Goal: Transaction & Acquisition: Subscribe to service/newsletter

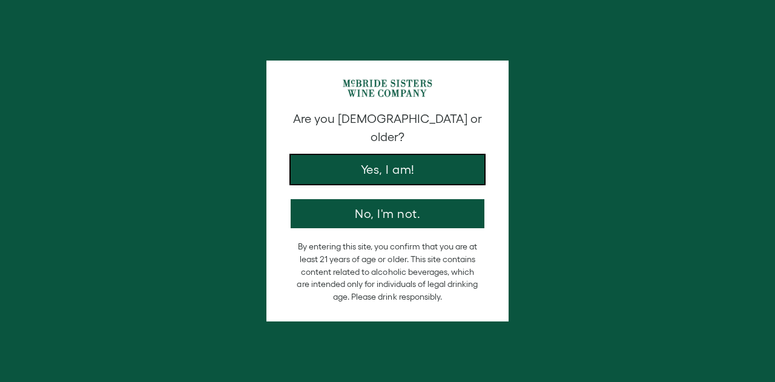
click at [392, 160] on button "Yes, I am!" at bounding box center [388, 169] width 194 height 29
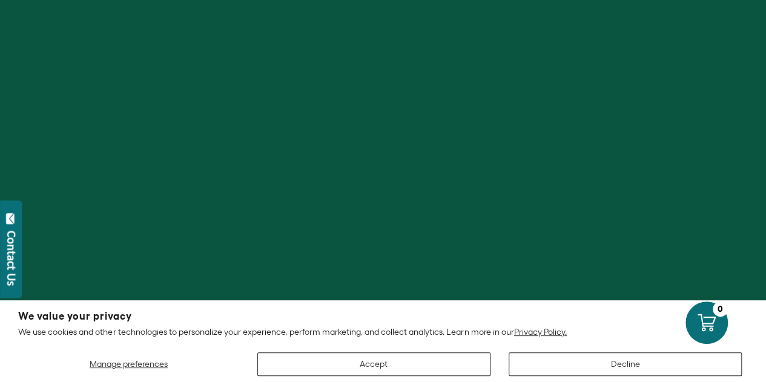
scroll to position [182, 0]
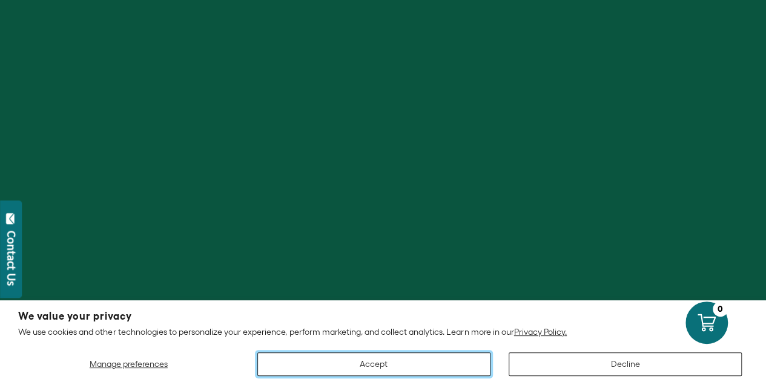
click at [429, 358] on button "Accept" at bounding box center [373, 364] width 233 height 24
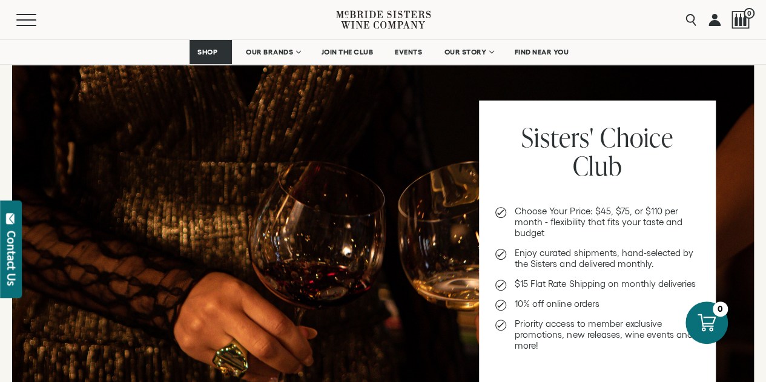
scroll to position [303, 0]
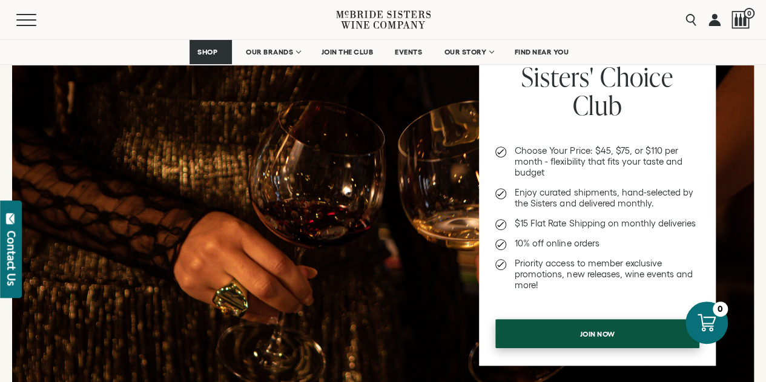
click at [583, 341] on span "Join now" at bounding box center [597, 334] width 77 height 24
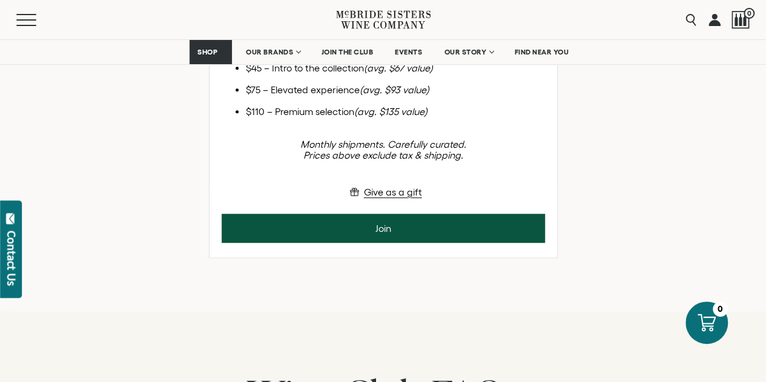
scroll to position [424, 0]
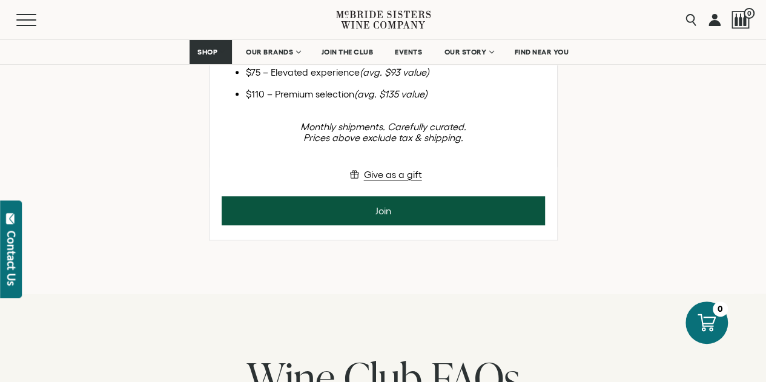
drag, startPoint x: 281, startPoint y: 220, endPoint x: 344, endPoint y: 217, distance: 63.0
click at [344, 56] on li "$45 – Intro to the collection (avg. $67 value)" at bounding box center [395, 50] width 299 height 11
click at [345, 56] on li "$45 – Intro to the collection (avg. $67 value)" at bounding box center [395, 50] width 299 height 11
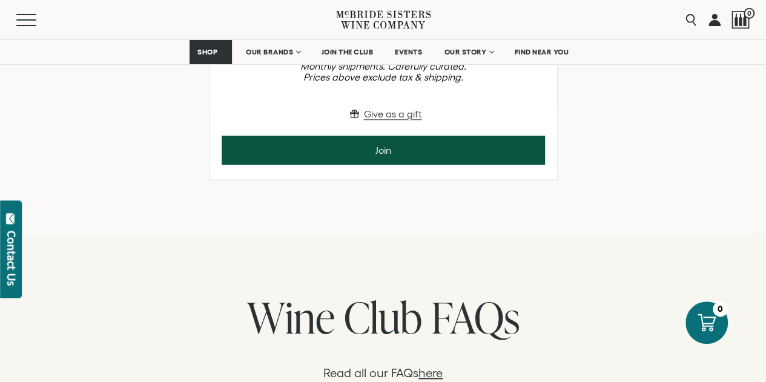
click at [403, 121] on button "Give as a gift" at bounding box center [382, 114] width 77 height 15
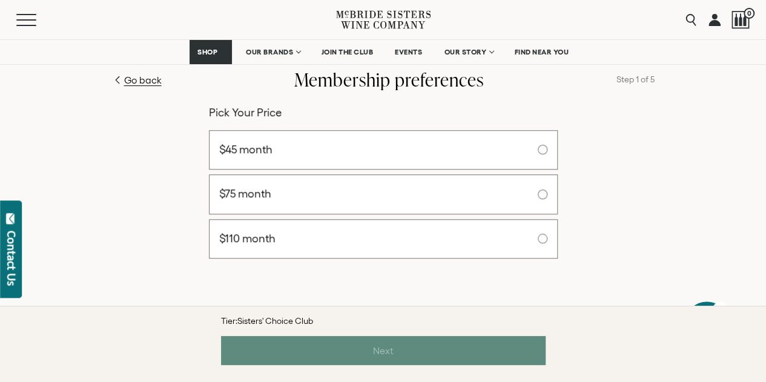
scroll to position [231, 0]
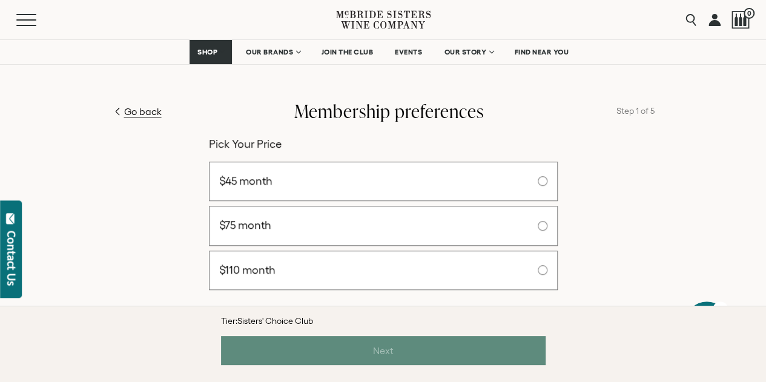
click at [317, 180] on label "$45 month" at bounding box center [383, 182] width 349 height 40
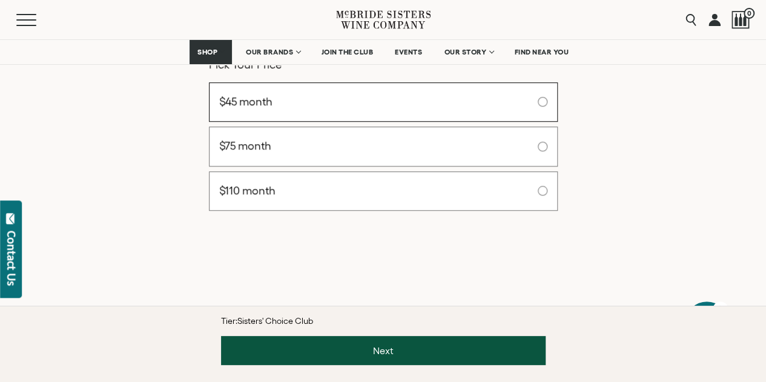
scroll to position [291, 0]
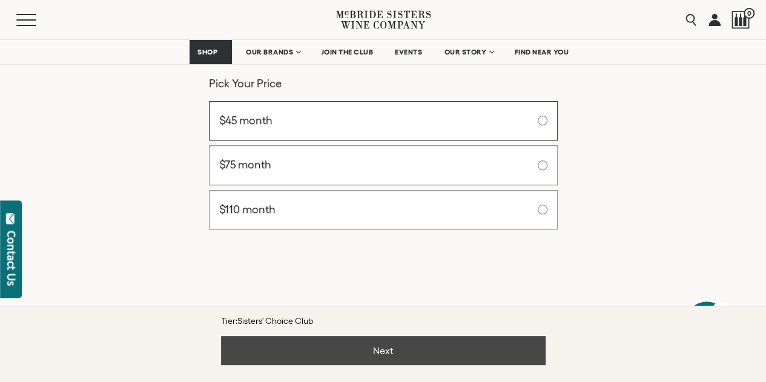
click at [445, 352] on button "Next" at bounding box center [383, 350] width 324 height 29
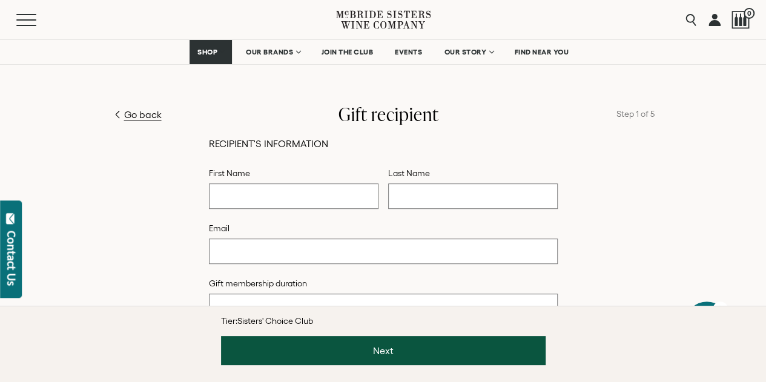
scroll to position [291, 0]
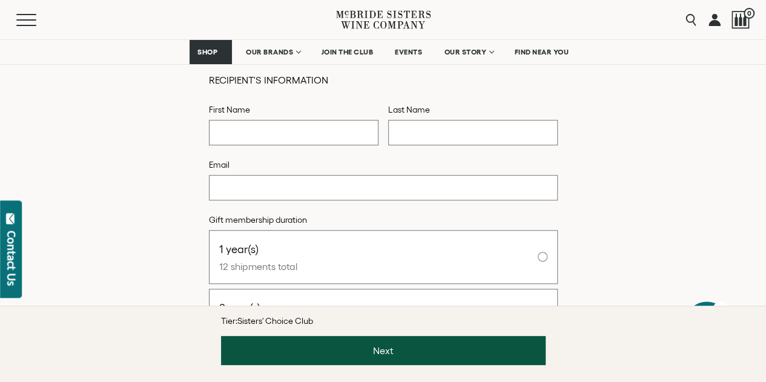
click at [320, 136] on input "text" at bounding box center [293, 132] width 169 height 25
type input "******"
type input "****"
click at [307, 178] on input "email" at bounding box center [383, 187] width 349 height 25
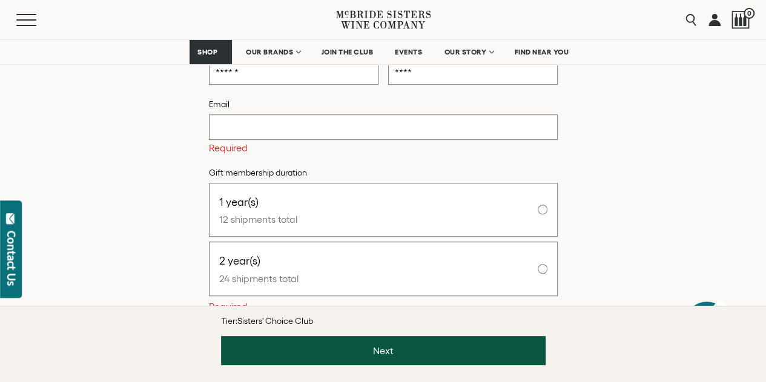
paste input "**********"
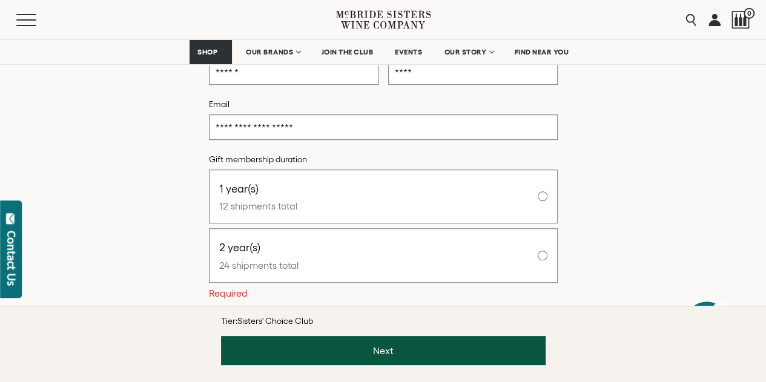
type input "**********"
click at [620, 164] on div "**********" at bounding box center [382, 211] width 729 height 395
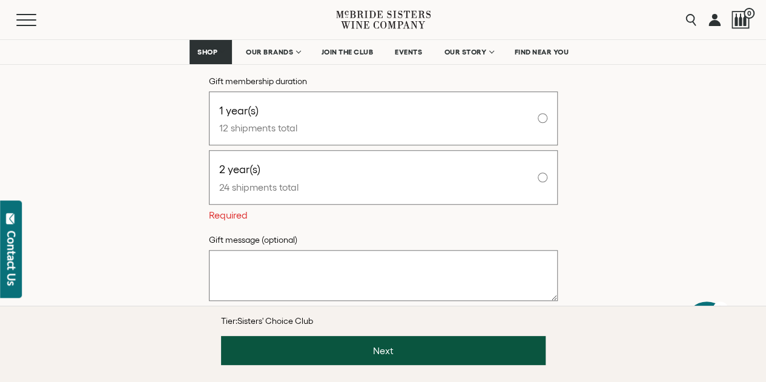
scroll to position [412, 0]
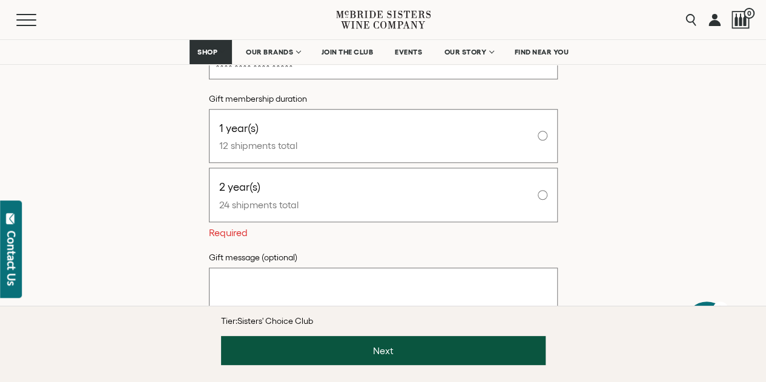
click at [415, 152] on label "1 year(s) 12 shipments total" at bounding box center [383, 136] width 349 height 54
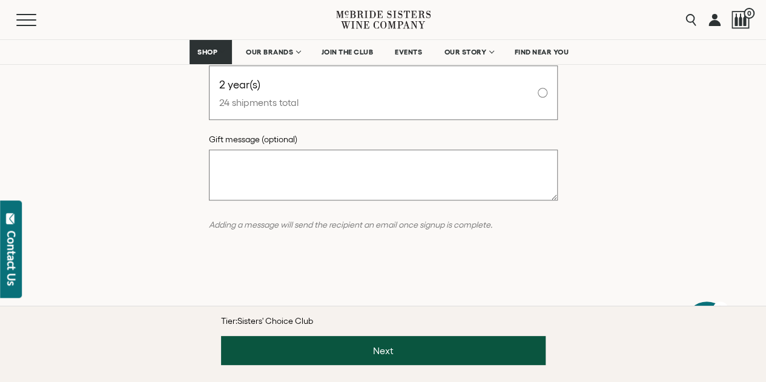
scroll to position [533, 0]
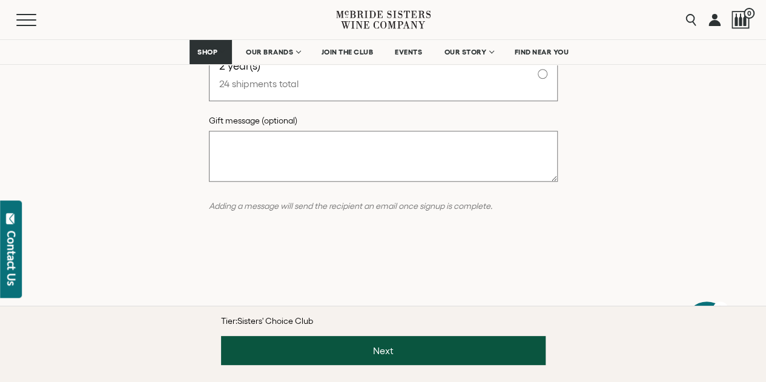
click at [493, 179] on textarea at bounding box center [383, 156] width 349 height 51
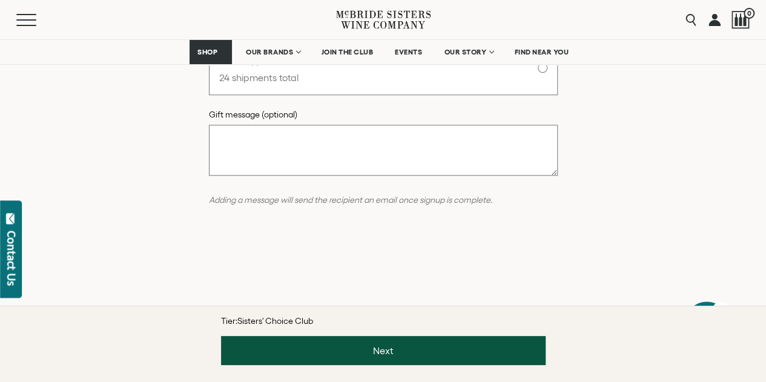
scroll to position [473, 0]
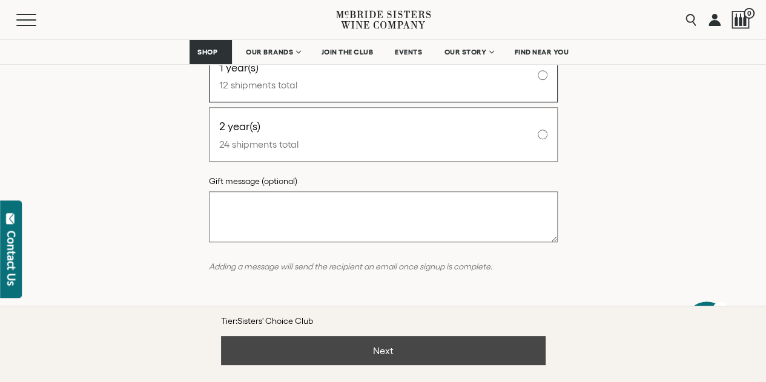
click at [419, 349] on button "Next" at bounding box center [383, 350] width 324 height 29
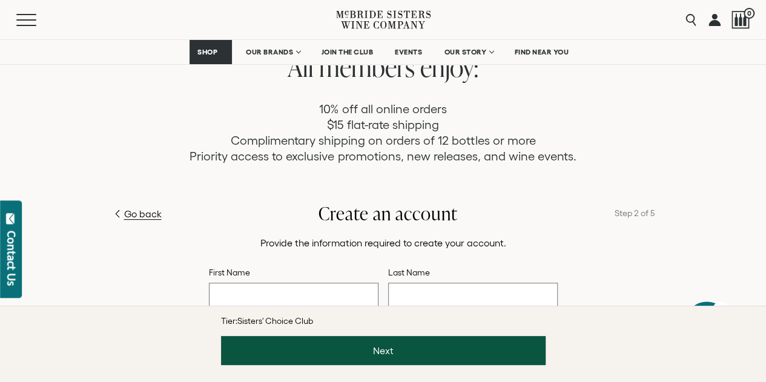
scroll to position [110, 0]
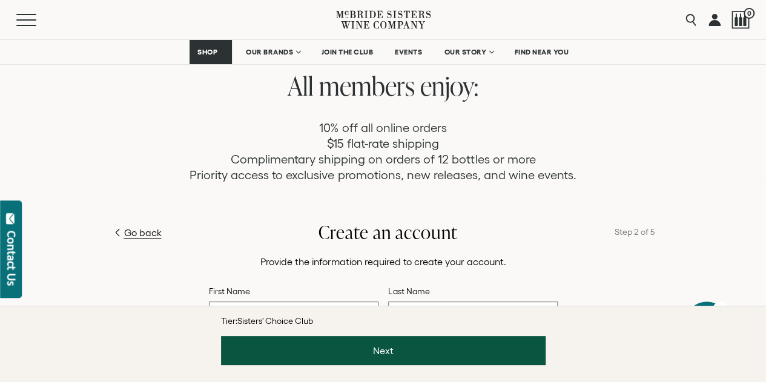
click at [401, 148] on p "10% off all online orders $15 flat-rate shipping Complimentary shipping on orde…" at bounding box center [382, 151] width 387 height 63
click at [393, 168] on p "10% off all online orders $15 flat-rate shipping Complimentary shipping on orde…" at bounding box center [382, 151] width 387 height 63
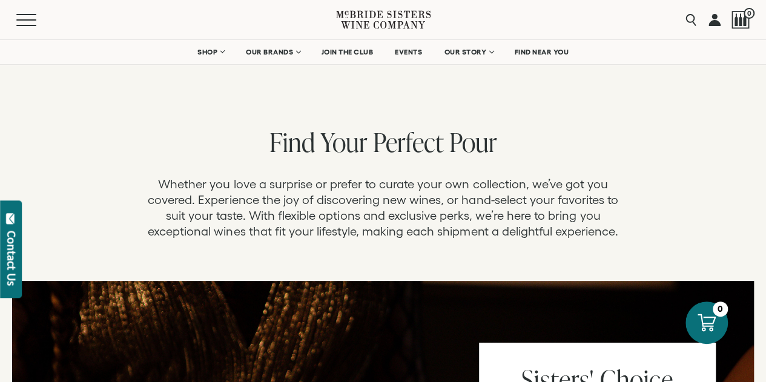
click at [693, 156] on div "Find Your Perfect Pour" at bounding box center [383, 144] width 766 height 28
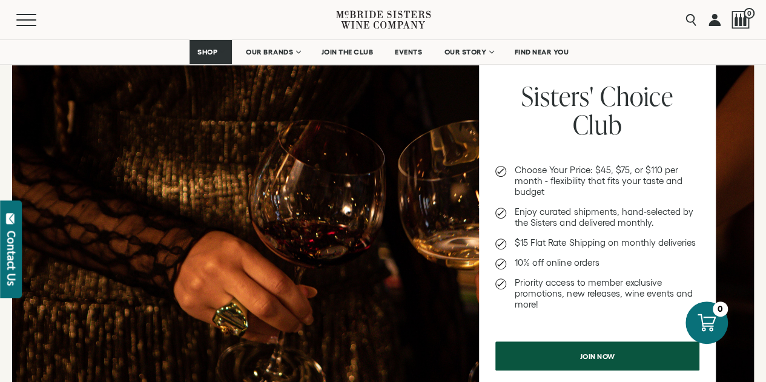
scroll to position [303, 0]
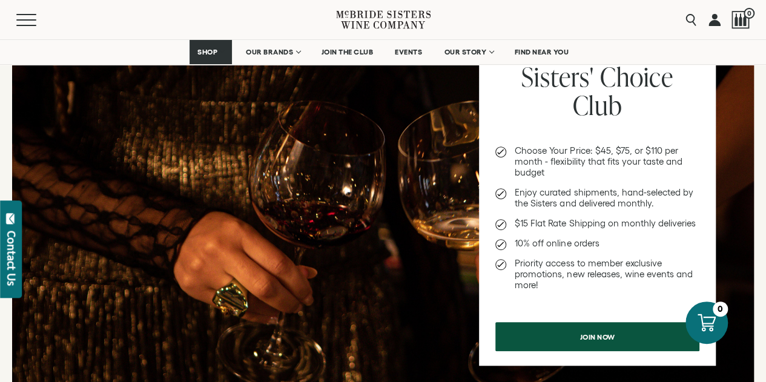
click at [598, 156] on li "Choose Your Price: $45, $75, or $110 per month - flexibility that fits your tas…" at bounding box center [597, 161] width 204 height 33
click at [621, 151] on li "Choose Your Price: $45, $75, or $110 per month - flexibility that fits your tas…" at bounding box center [597, 161] width 204 height 33
click at [674, 156] on li "Choose Your Price: $45, $75, or $110 per month - flexibility that fits your tas…" at bounding box center [597, 161] width 204 height 33
click at [617, 166] on li "Choose Your Price: $45, $75, or $110 per month - flexibility that fits your tas…" at bounding box center [597, 161] width 204 height 33
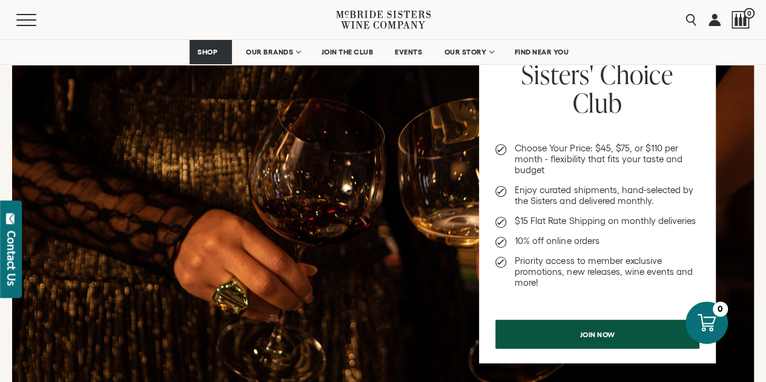
scroll to position [363, 0]
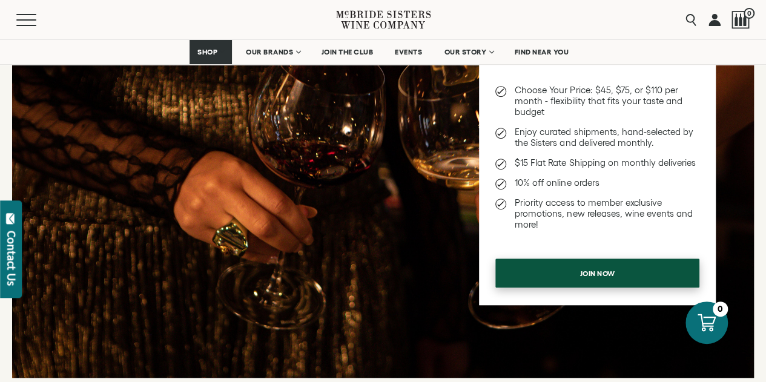
click at [574, 270] on span "Join now" at bounding box center [597, 273] width 77 height 24
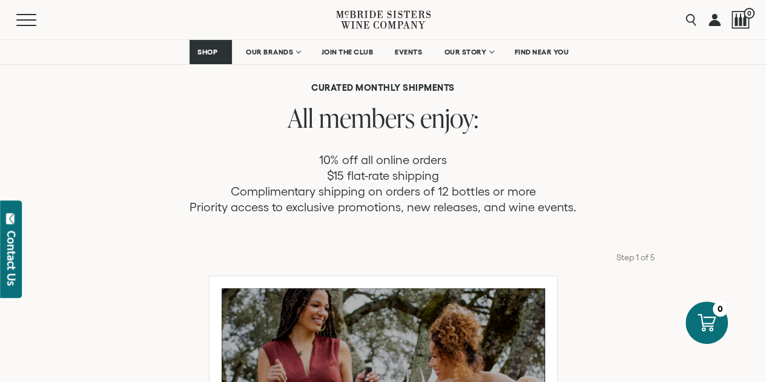
scroll to position [121, 0]
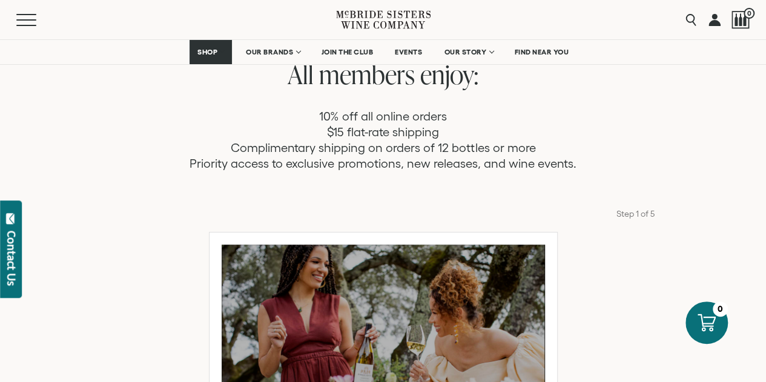
click at [272, 153] on p "10% off all online orders $15 flat-rate shipping Complimentary shipping on orde…" at bounding box center [382, 139] width 387 height 63
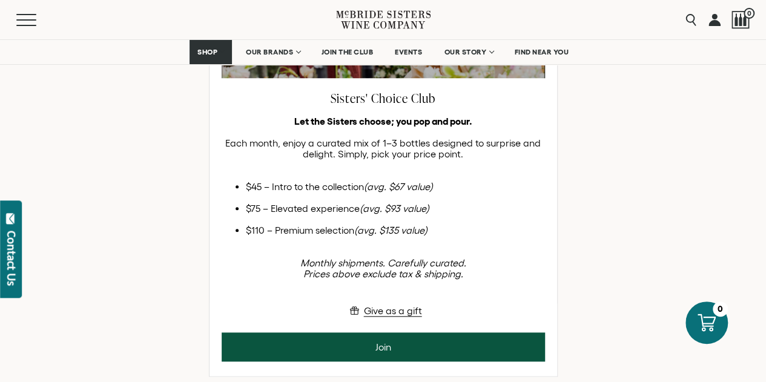
scroll to position [484, 0]
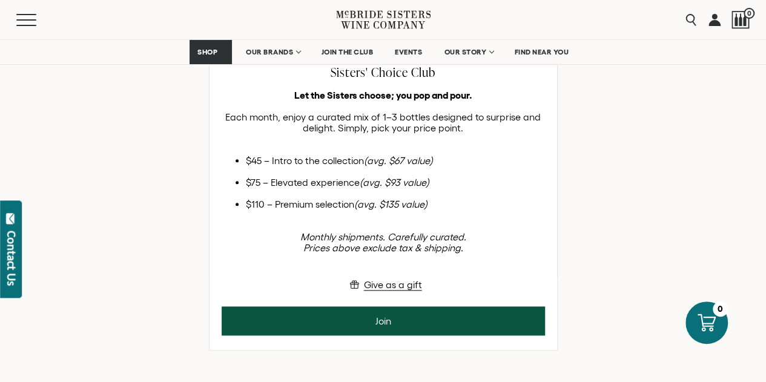
click at [262, 165] on li "$45 – Intro to the collection (avg. $67 value)" at bounding box center [395, 160] width 299 height 11
click at [386, 283] on button "Give as a gift" at bounding box center [382, 284] width 77 height 15
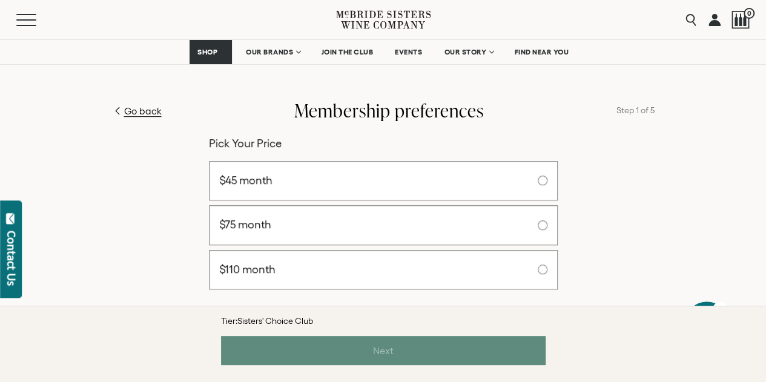
scroll to position [231, 0]
click at [375, 182] on label "$45 month" at bounding box center [383, 182] width 349 height 40
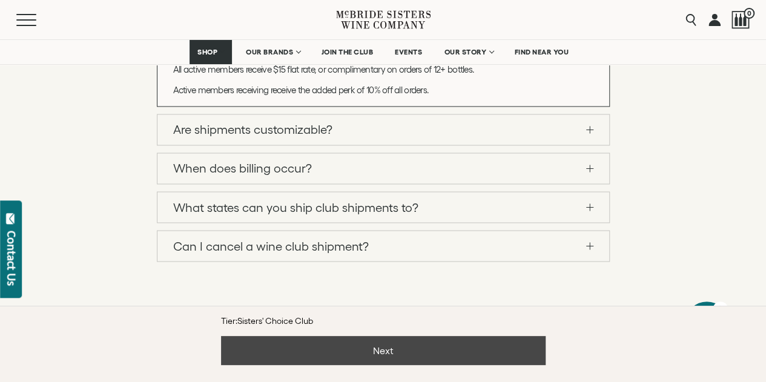
scroll to position [957, 0]
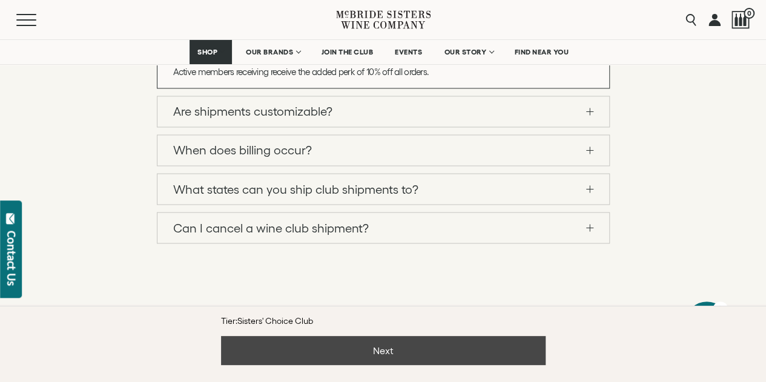
click at [361, 356] on button "Next" at bounding box center [383, 350] width 324 height 29
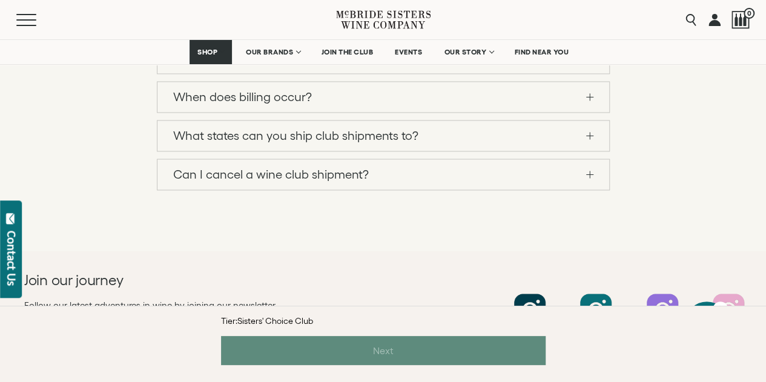
scroll to position [905, 0]
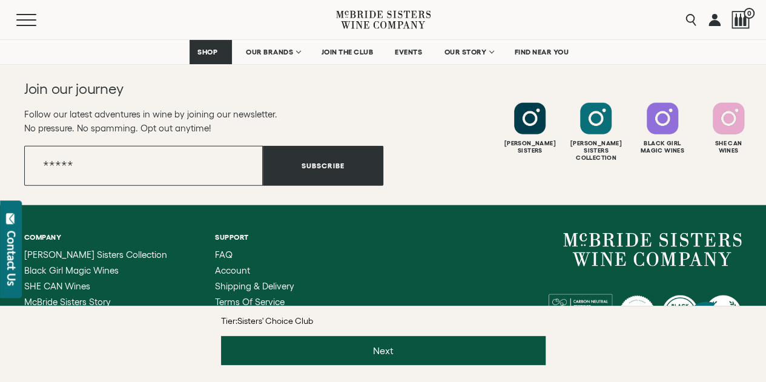
scroll to position [1500, 0]
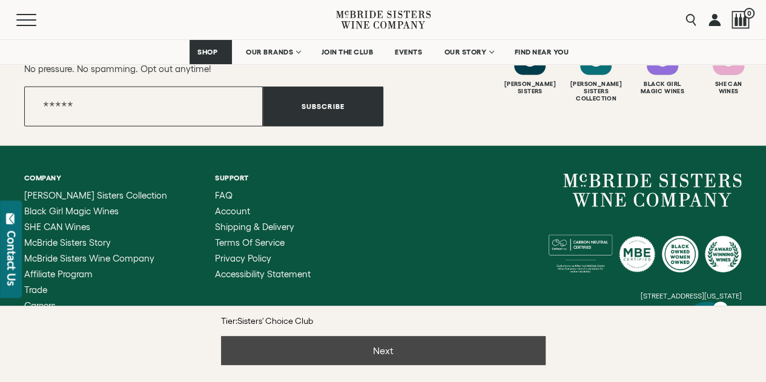
click at [359, 355] on button "Next" at bounding box center [383, 350] width 324 height 29
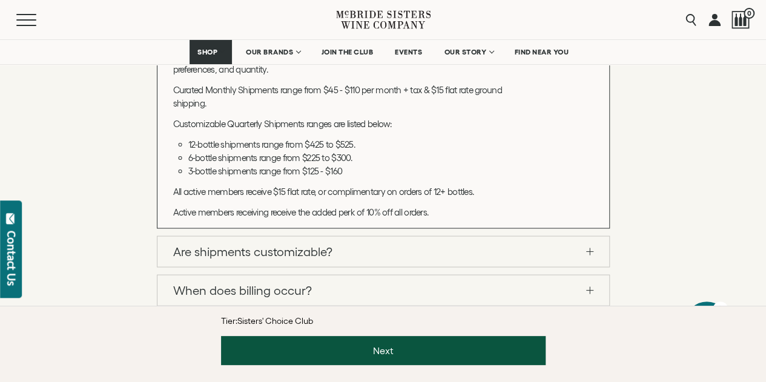
scroll to position [1103, 0]
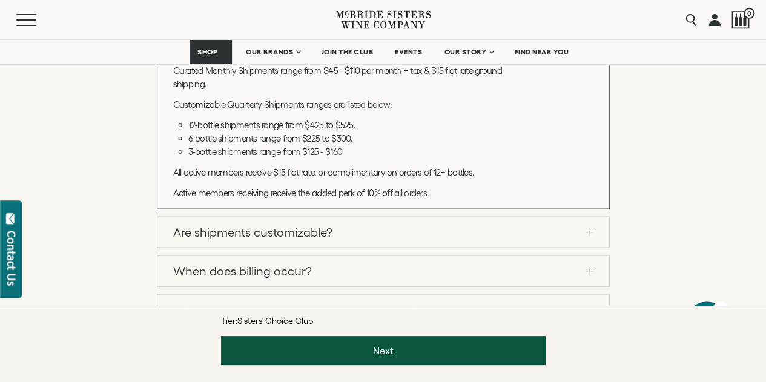
click at [350, 233] on link "Are shipments customizable?" at bounding box center [383, 232] width 452 height 30
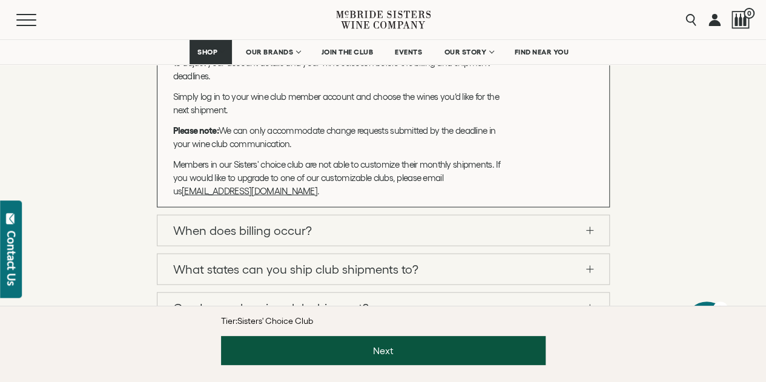
scroll to position [1163, 0]
click at [341, 228] on link "When does billing occur?" at bounding box center [383, 229] width 452 height 30
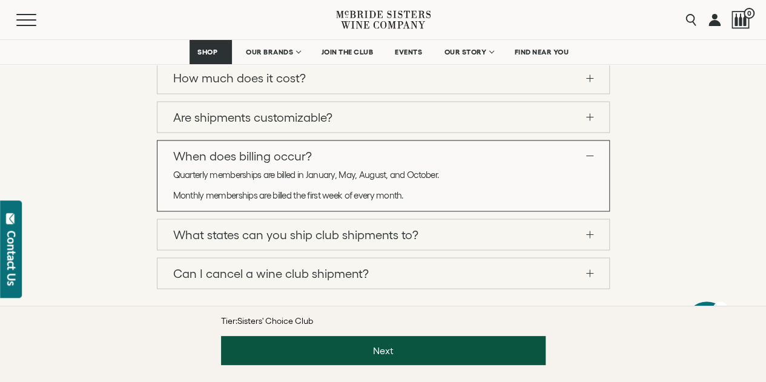
scroll to position [1042, 0]
click at [322, 233] on link "What states can you ship club shipments to?" at bounding box center [383, 234] width 452 height 30
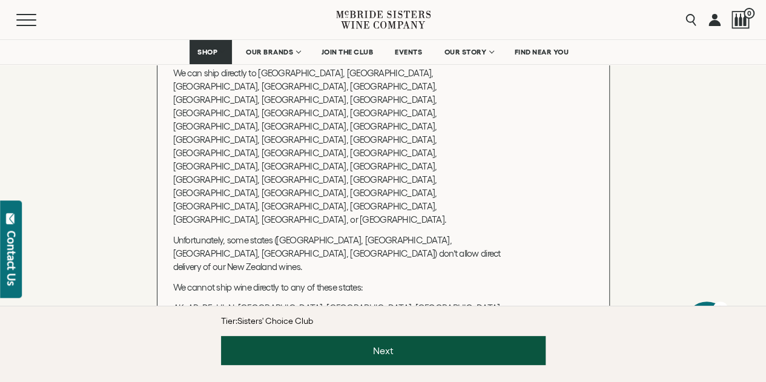
scroll to position [1163, 0]
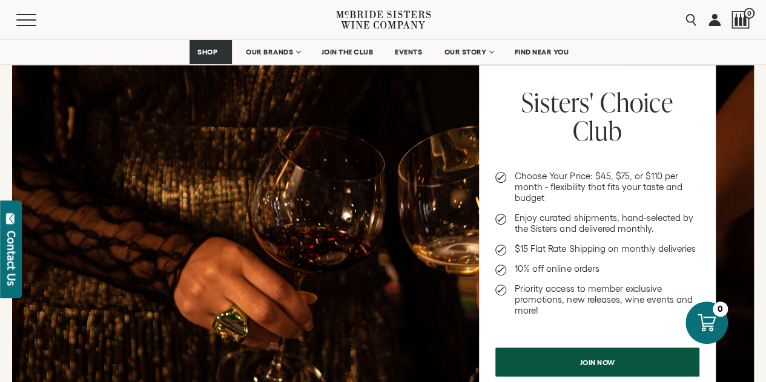
scroll to position [303, 0]
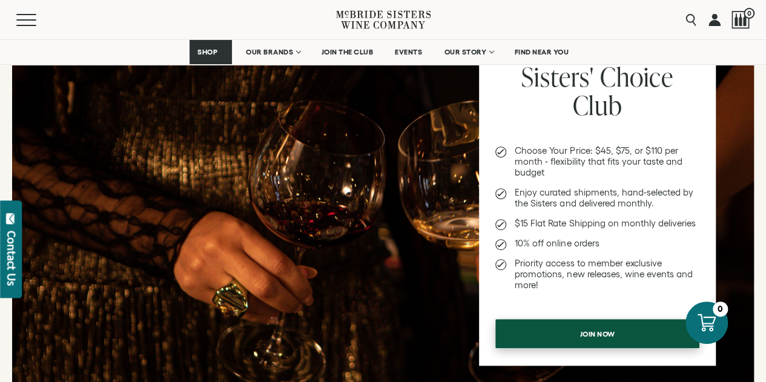
click at [582, 334] on span "Join now" at bounding box center [597, 334] width 77 height 24
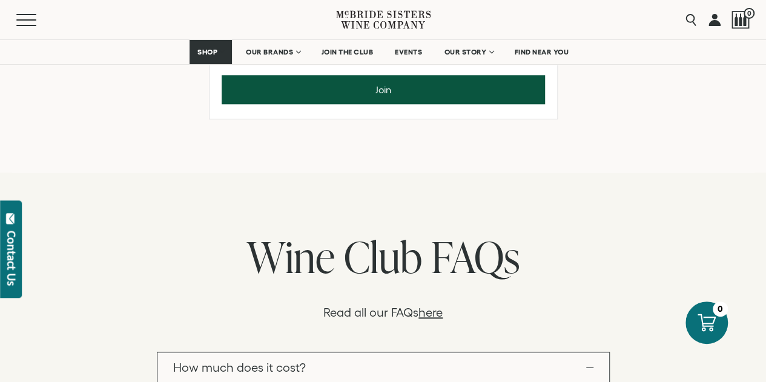
scroll to position [484, 0]
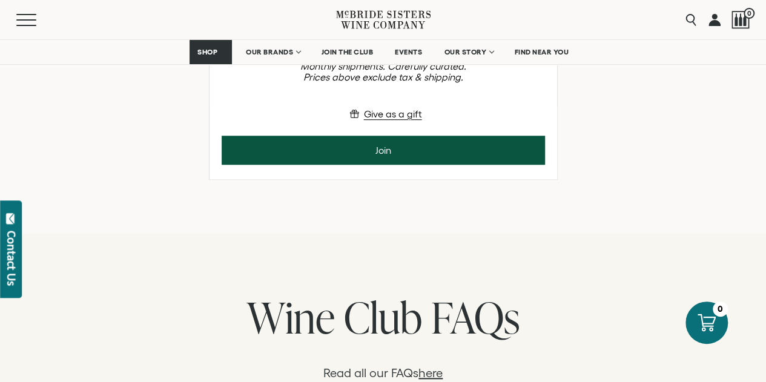
click at [362, 39] on ul "$45 – Intro to the collection (avg. $67 value) $75 – Elevated experience (avg. …" at bounding box center [383, 11] width 323 height 54
drag, startPoint x: 283, startPoint y: 188, endPoint x: 380, endPoint y: 188, distance: 97.4
click at [378, 39] on ul "$45 – Intro to the collection (avg. $67 value) $75 – Elevated experience (avg. …" at bounding box center [383, 11] width 323 height 54
click at [343, 17] on li "$75 – Elevated experience (avg. $93 value)" at bounding box center [395, 11] width 299 height 11
click at [376, 82] on em "Monthly shipments. Carefully curated. Prices above exclude tax & shipping." at bounding box center [383, 72] width 166 height 22
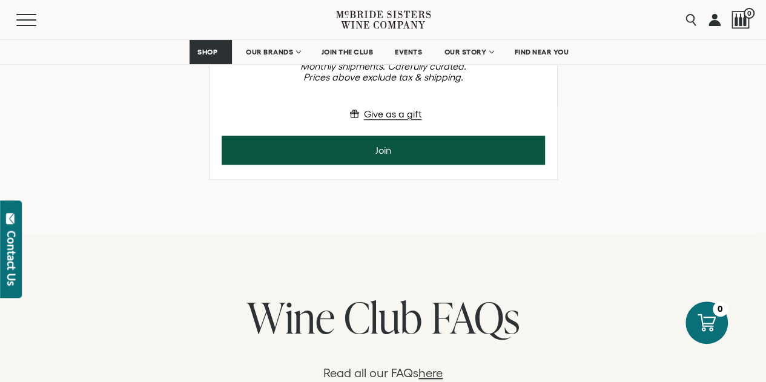
click at [467, 82] on p "Monthly shipments. Carefully curated. Prices above exclude tax & shipping." at bounding box center [383, 66] width 323 height 33
click at [448, 82] on em "Monthly shipments. Carefully curated. Prices above exclude tax & shipping." at bounding box center [383, 72] width 166 height 22
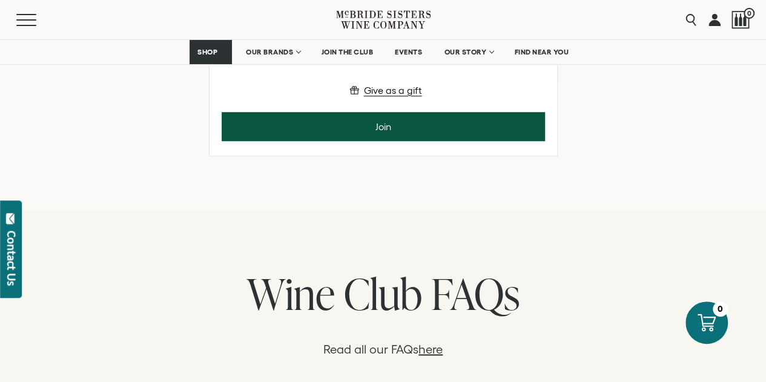
scroll to position [545, 0]
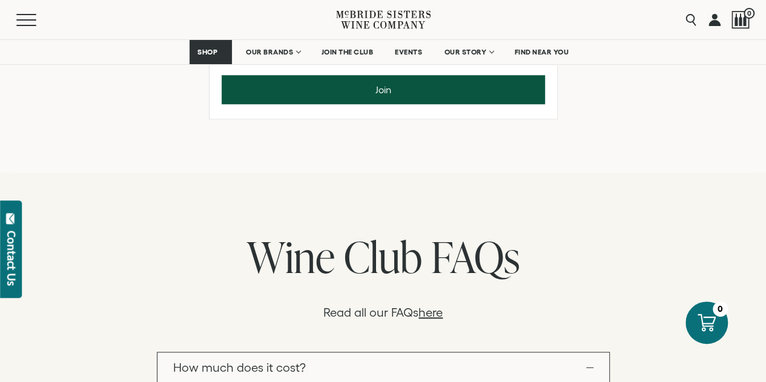
click at [447, 104] on div "Give as a gift Join" at bounding box center [382, 75] width 347 height 58
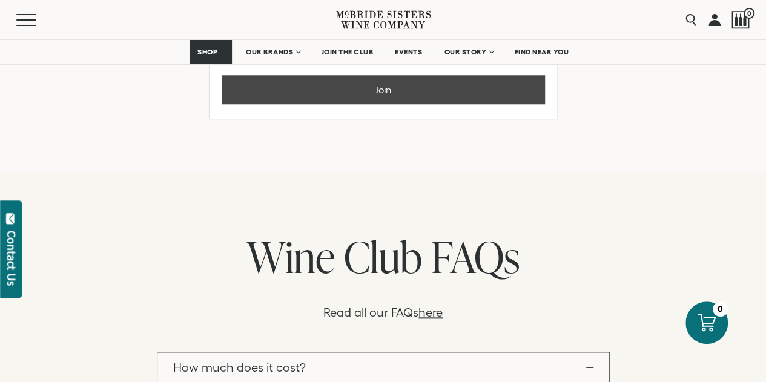
click at [442, 104] on button "Join" at bounding box center [383, 89] width 323 height 29
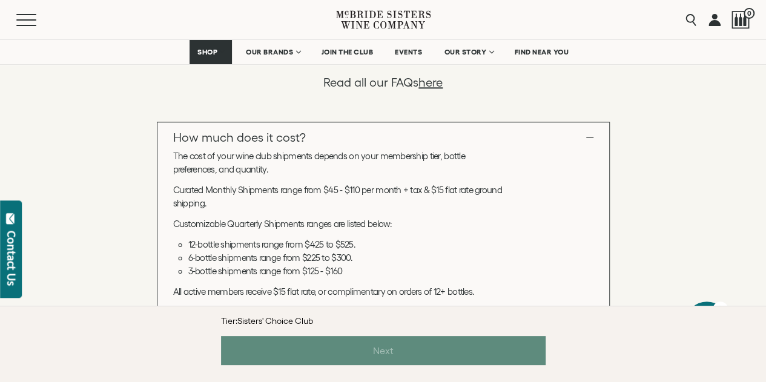
scroll to position [898, 0]
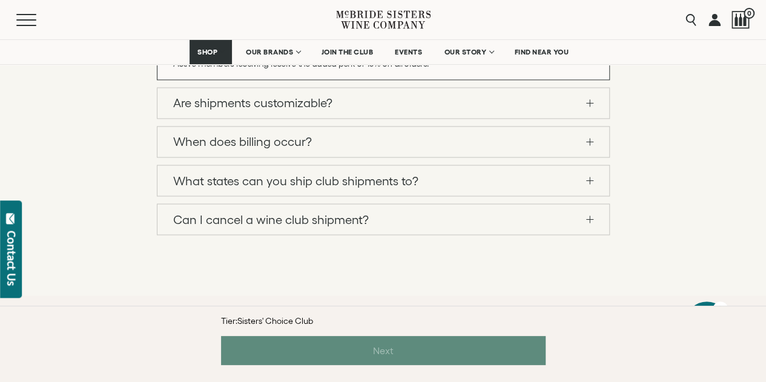
click at [353, 212] on link "Can I cancel a wine club shipment?" at bounding box center [383, 219] width 452 height 30
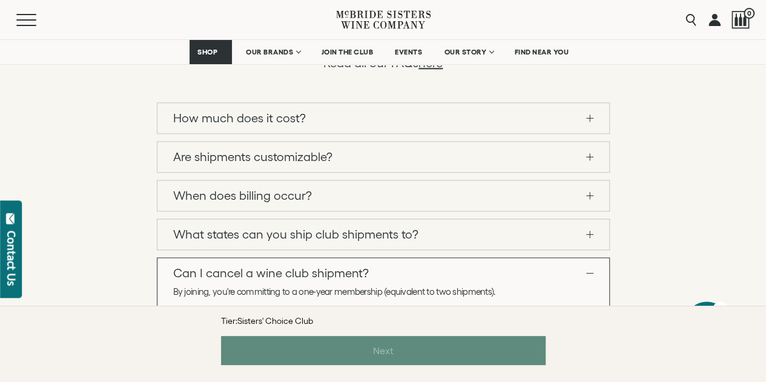
scroll to position [689, 0]
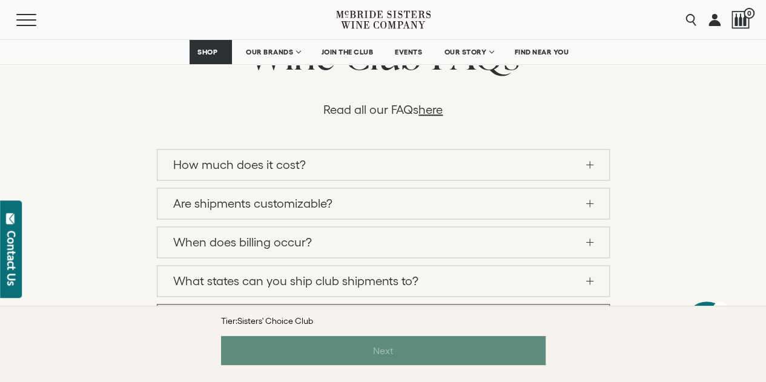
click at [374, 275] on link "What states can you ship club shipments to?" at bounding box center [383, 281] width 452 height 30
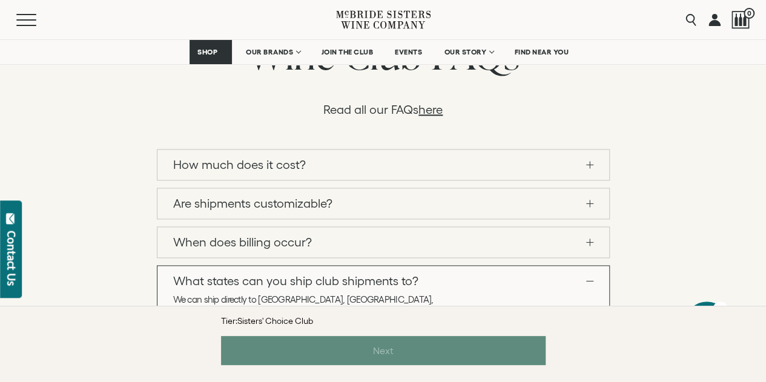
click at [380, 237] on link "When does billing occur?" at bounding box center [383, 242] width 452 height 30
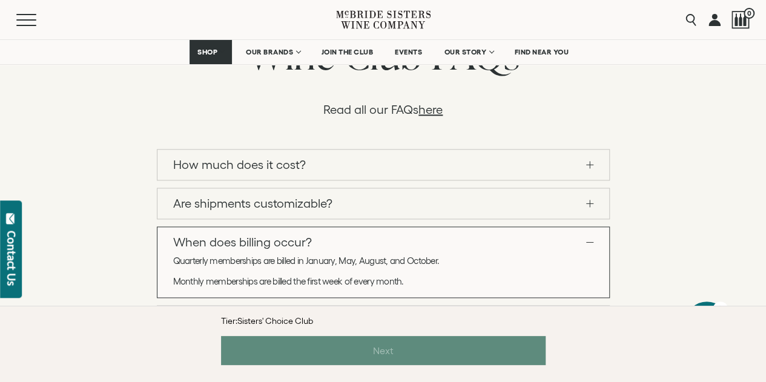
click at [384, 195] on link "Are shipments customizable?" at bounding box center [383, 203] width 452 height 30
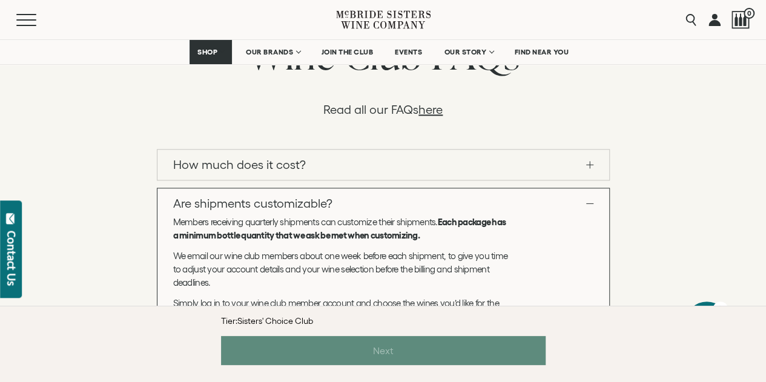
click at [389, 158] on link "How much does it cost?" at bounding box center [383, 164] width 452 height 30
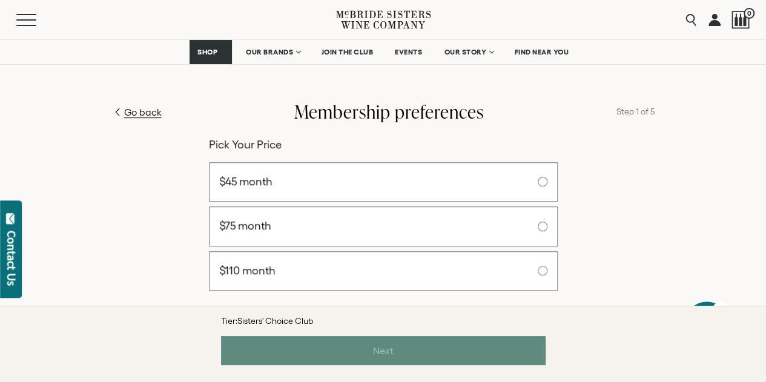
scroll to position [239, 0]
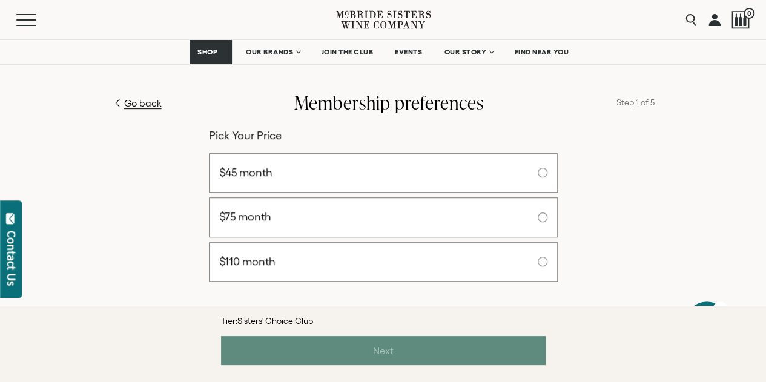
click at [415, 170] on label "$45 month" at bounding box center [383, 173] width 349 height 40
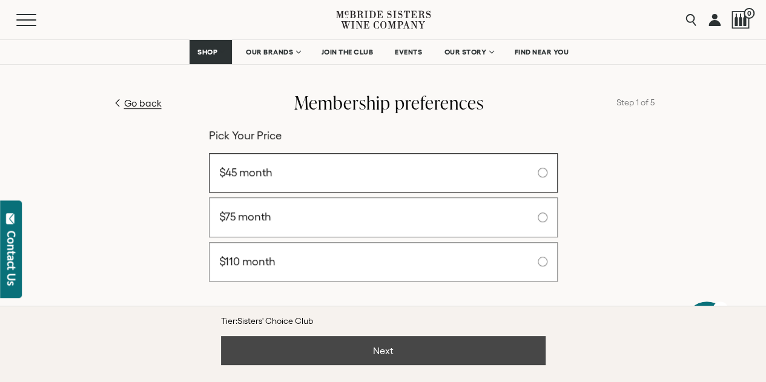
click at [398, 359] on button "Next" at bounding box center [383, 350] width 324 height 29
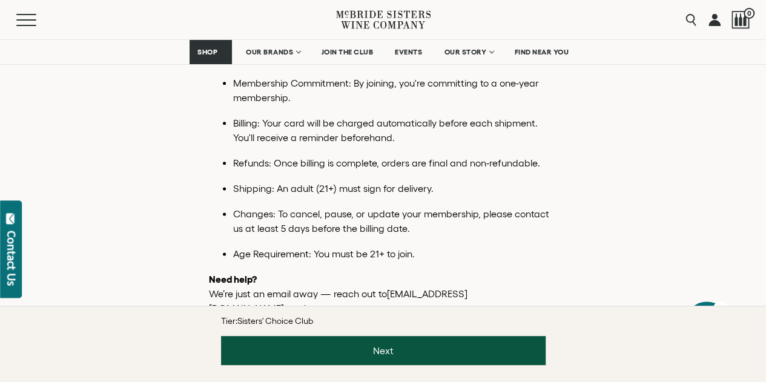
scroll to position [654, 0]
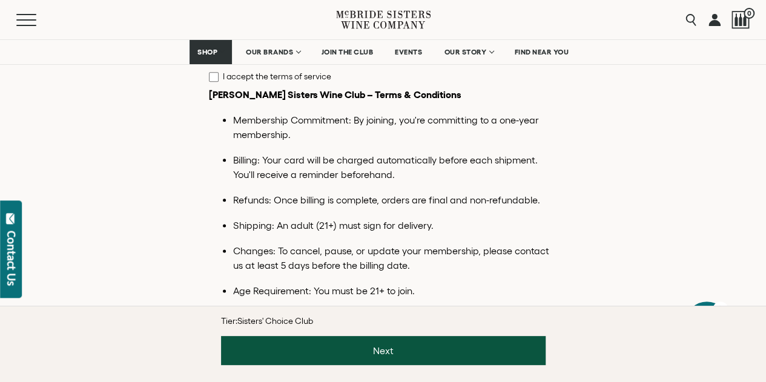
click at [278, 141] on p "Membership Commitment: By joining, you're committing to a one-year membership." at bounding box center [395, 127] width 324 height 29
click at [279, 158] on p "Billing: Your card will be charged automatically before each shipment. You'll r…" at bounding box center [395, 167] width 324 height 29
click at [284, 196] on p "Refunds: Once billing is complete, orders are final and non-refundable." at bounding box center [395, 199] width 324 height 15
click at [288, 233] on ul "Membership Commitment: By joining, you're committing to a one-year membership. …" at bounding box center [383, 205] width 349 height 185
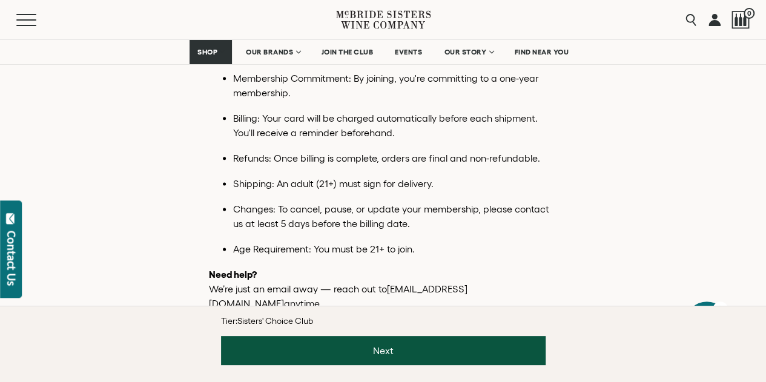
scroll to position [715, 0]
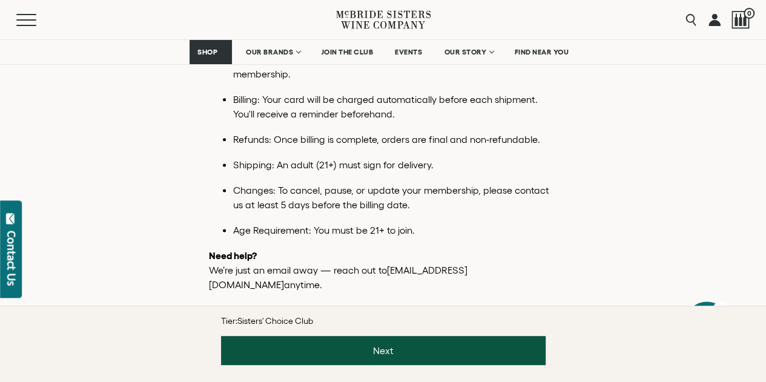
click at [315, 187] on p "Changes: To cancel, pause, or update your membership, please contact us at leas…" at bounding box center [395, 197] width 324 height 29
click at [315, 226] on p "Age Requirement: You must be 21+ to join." at bounding box center [395, 230] width 324 height 15
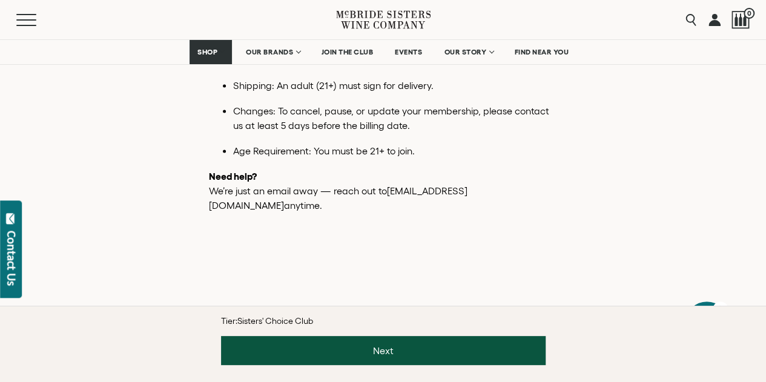
scroll to position [775, 0]
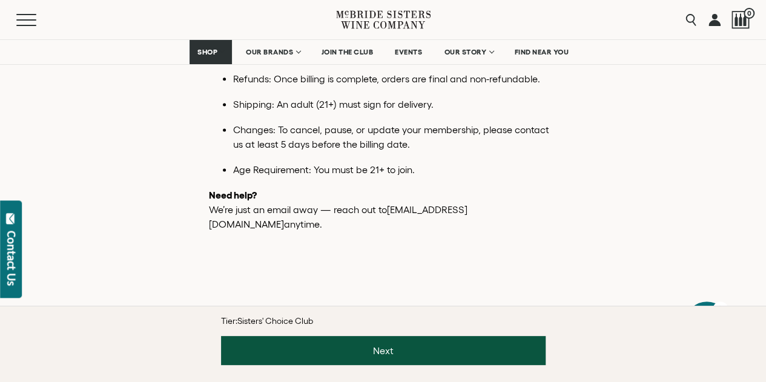
click at [314, 209] on p "Need help? We’re just an email away — reach out to hello@mcbridesisters.com any…" at bounding box center [383, 210] width 349 height 44
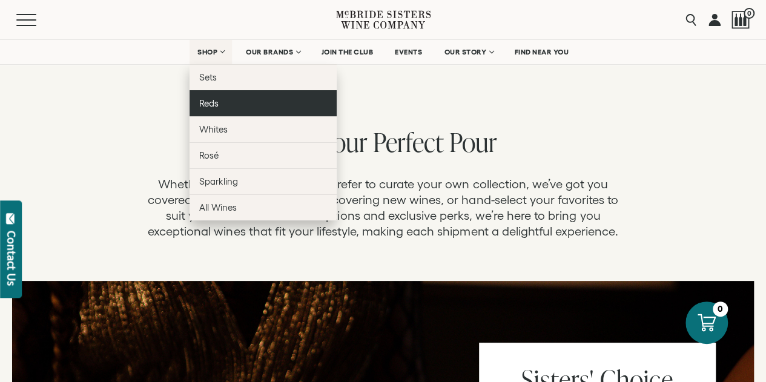
click at [213, 102] on span "Reds" at bounding box center [208, 103] width 19 height 10
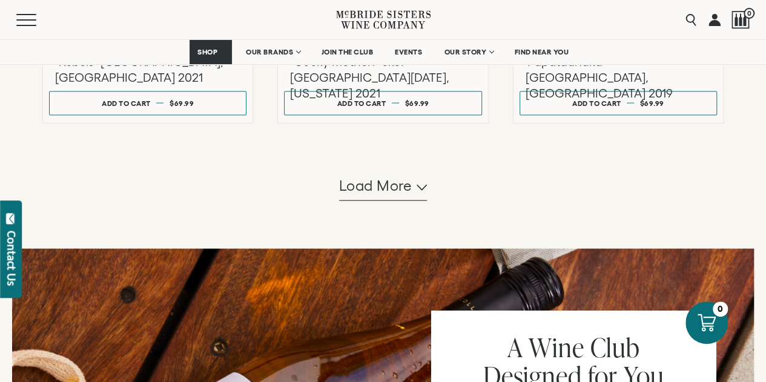
scroll to position [1211, 0]
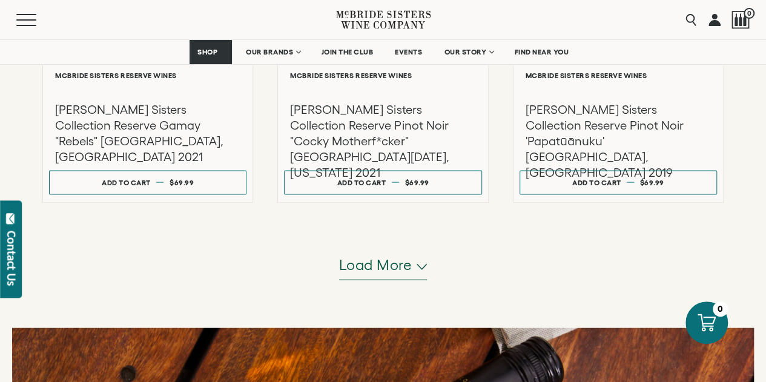
click at [387, 266] on span "Load more" at bounding box center [375, 265] width 73 height 21
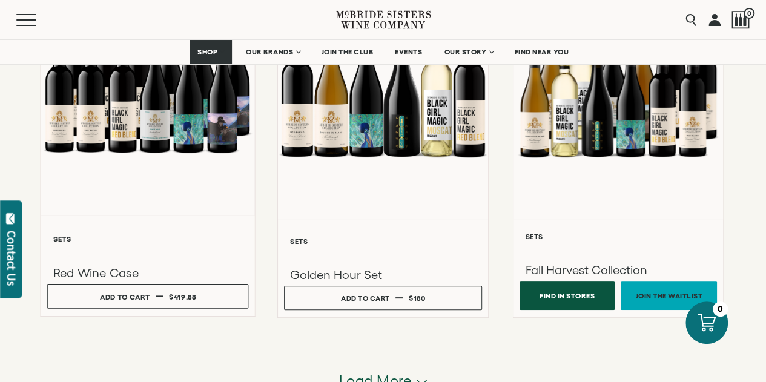
scroll to position [2421, 0]
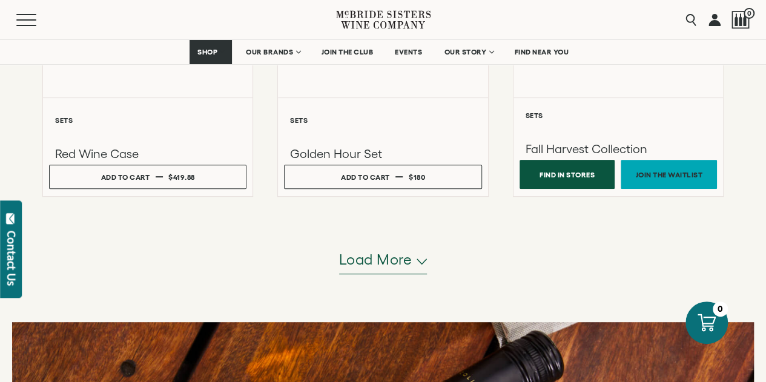
click at [371, 257] on span "Load more" at bounding box center [375, 259] width 73 height 21
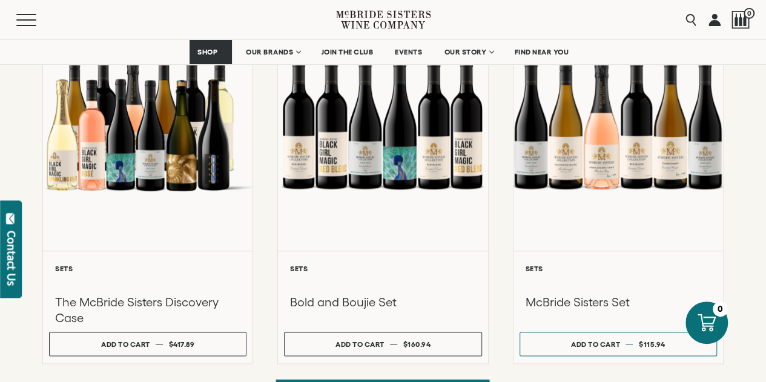
scroll to position [605, 0]
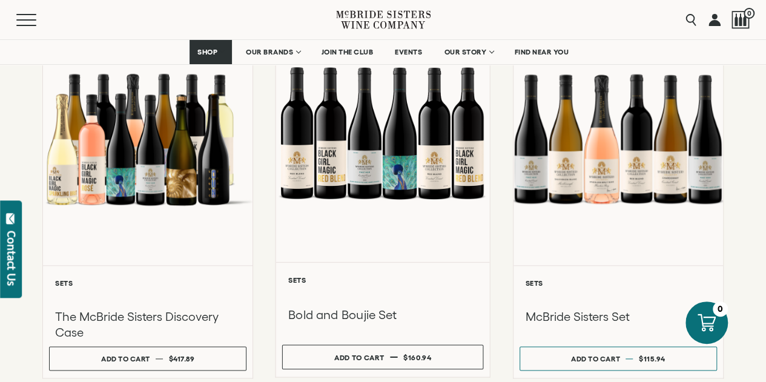
click at [404, 294] on div at bounding box center [382, 294] width 189 height 14
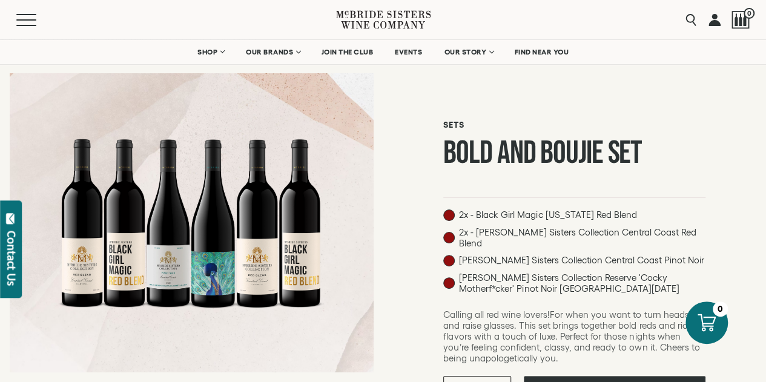
scroll to position [121, 0]
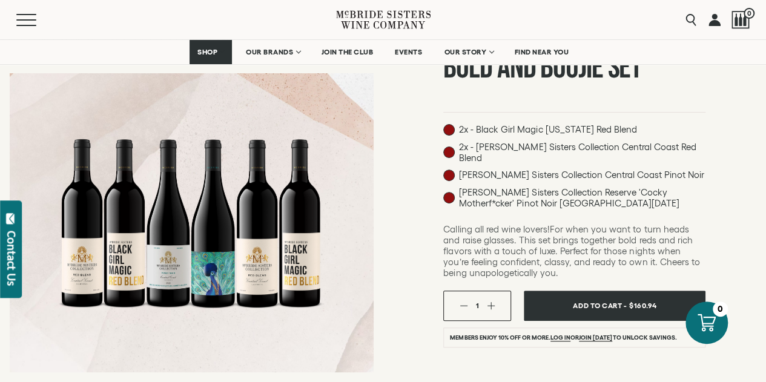
click at [518, 137] on div "2x - Black Girl Magic [US_STATE] Red Blend 2x - [PERSON_NAME] Sisters Collectio…" at bounding box center [574, 169] width 262 height 91
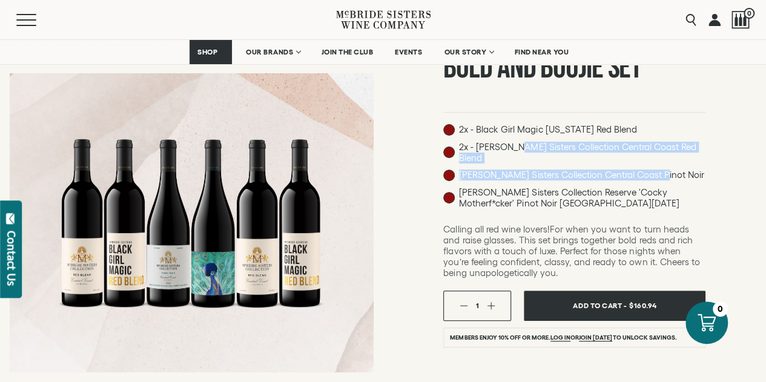
drag, startPoint x: 517, startPoint y: 153, endPoint x: 654, endPoint y: 159, distance: 137.5
click at [654, 159] on div "2x - Black Girl Magic [US_STATE] Red Blend 2x - [PERSON_NAME] Sisters Collectio…" at bounding box center [574, 169] width 262 height 91
click at [650, 169] on span "[PERSON_NAME] Sisters Collection Central Coast Pinot Noir" at bounding box center [581, 174] width 245 height 11
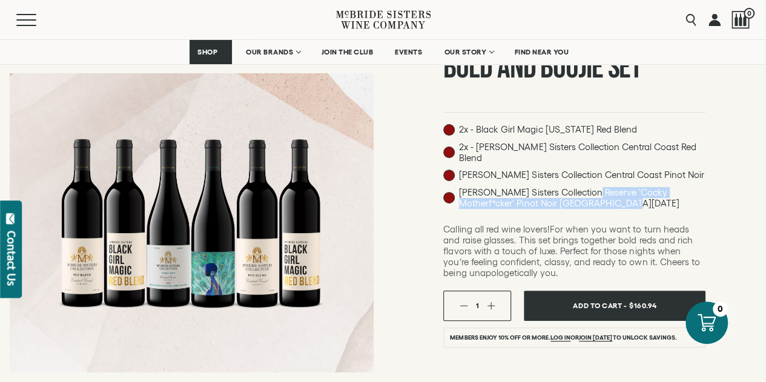
drag, startPoint x: 588, startPoint y: 177, endPoint x: 633, endPoint y: 199, distance: 49.8
click at [633, 199] on div "2x - Black Girl Magic [US_STATE] Red Blend 2x - [PERSON_NAME] Sisters Collectio…" at bounding box center [574, 169] width 262 height 91
